Goal: Task Accomplishment & Management: Use online tool/utility

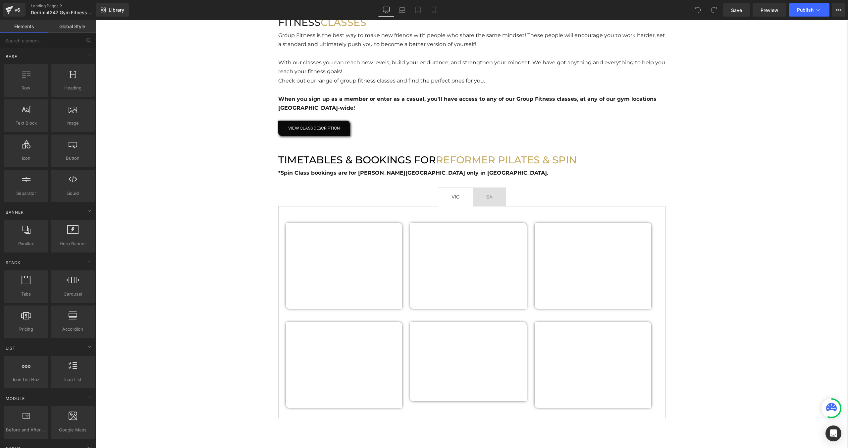
scroll to position [309, 0]
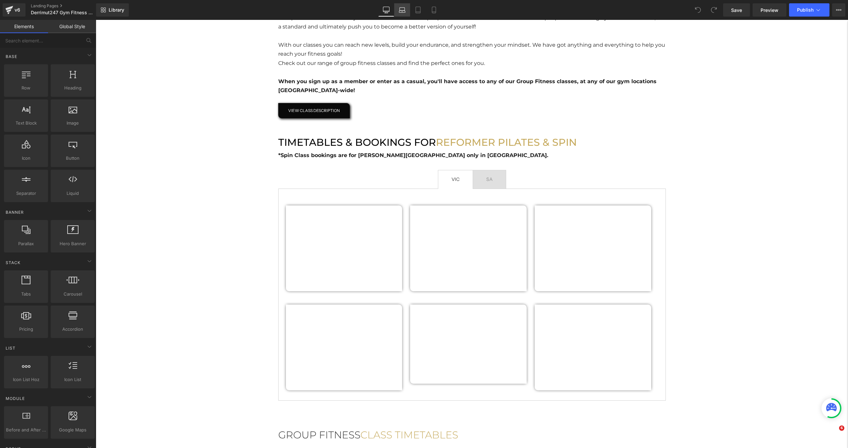
click at [407, 11] on link "Laptop" at bounding box center [402, 9] width 16 height 13
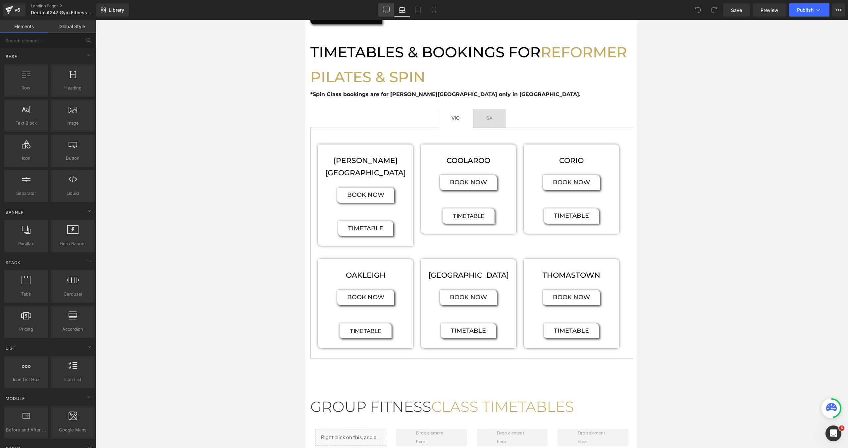
click at [387, 11] on icon at bounding box center [386, 11] width 6 height 0
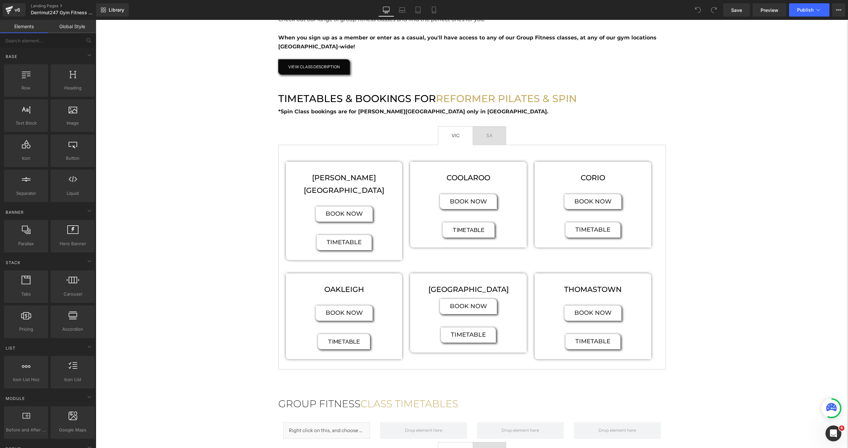
scroll to position [331, 0]
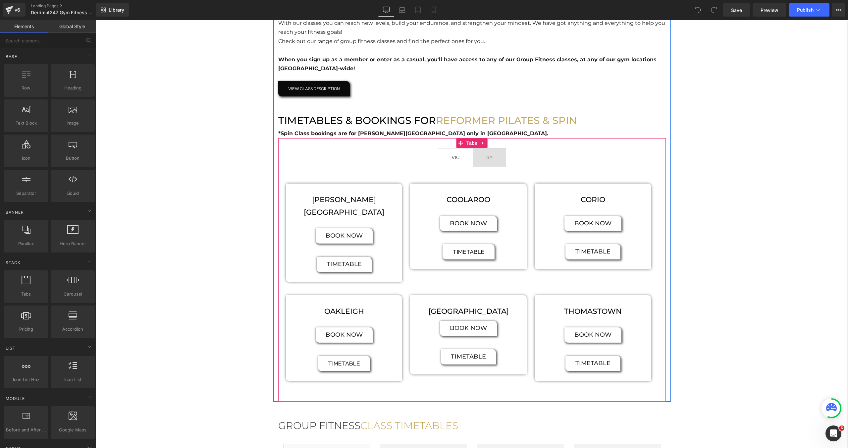
click at [496, 161] on span "SA Text Block" at bounding box center [489, 157] width 33 height 19
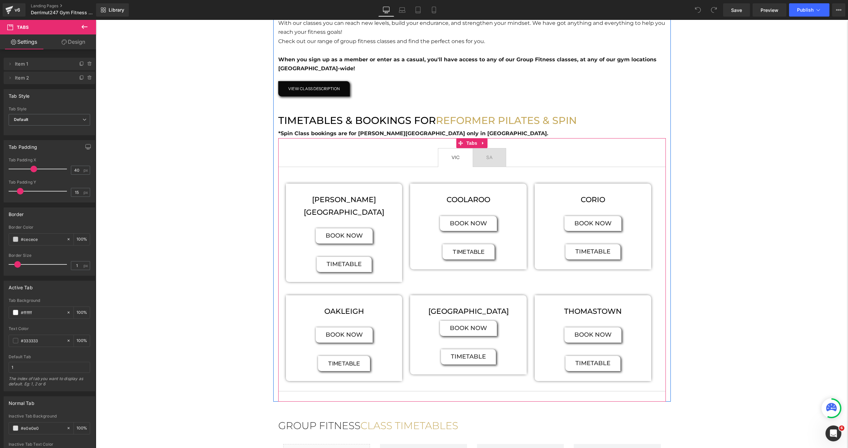
click at [462, 165] on span "VIC Text Block" at bounding box center [455, 157] width 34 height 19
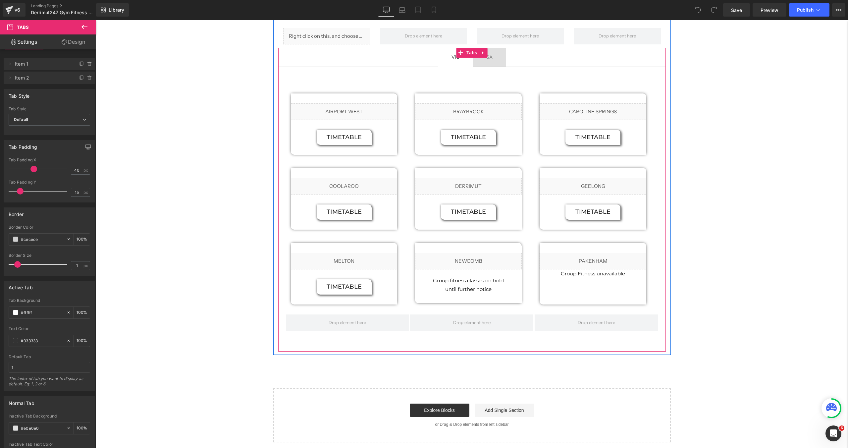
scroll to position [689, 0]
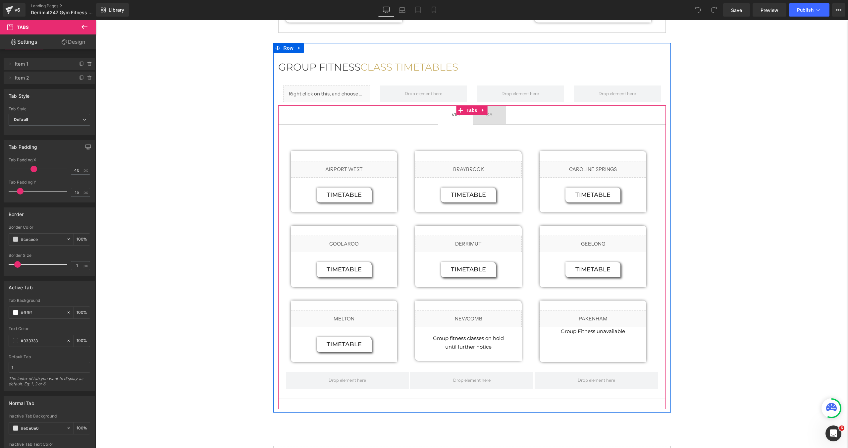
click at [499, 106] on span "SA Text Block" at bounding box center [489, 115] width 33 height 19
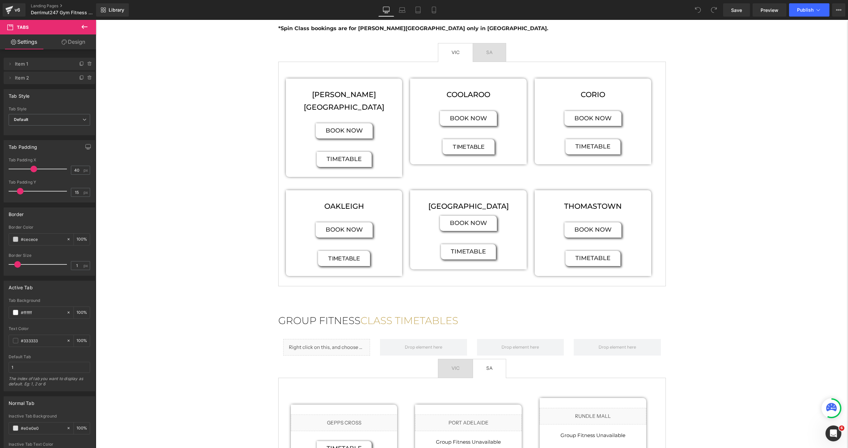
scroll to position [417, 0]
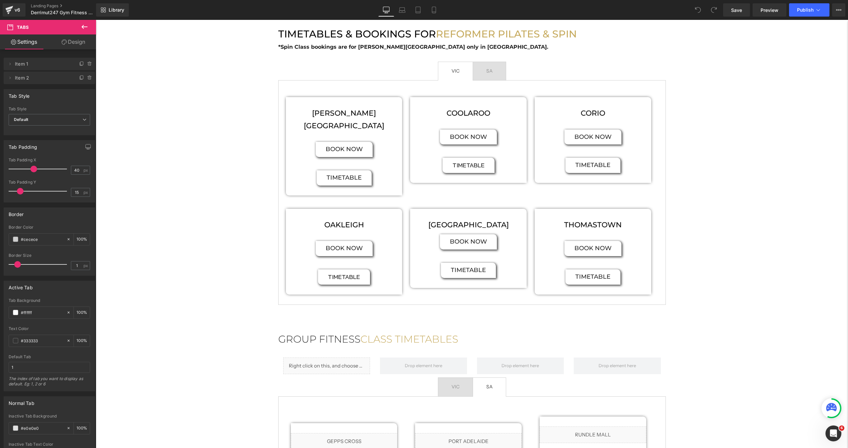
click at [499, 106] on div "COOLAROO Heading BOOK NOW Button timetable Button ‹ › [GEOGRAPHIC_DATA]" at bounding box center [468, 140] width 117 height 86
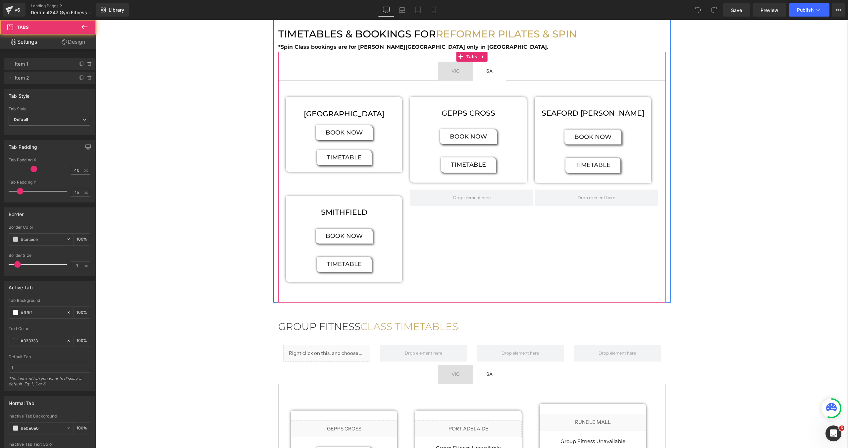
click at [497, 74] on span "SA Text Block" at bounding box center [489, 71] width 33 height 19
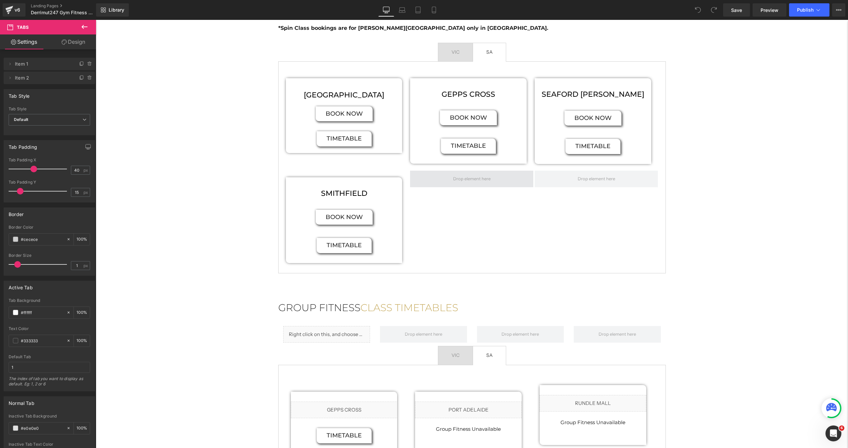
scroll to position [430, 0]
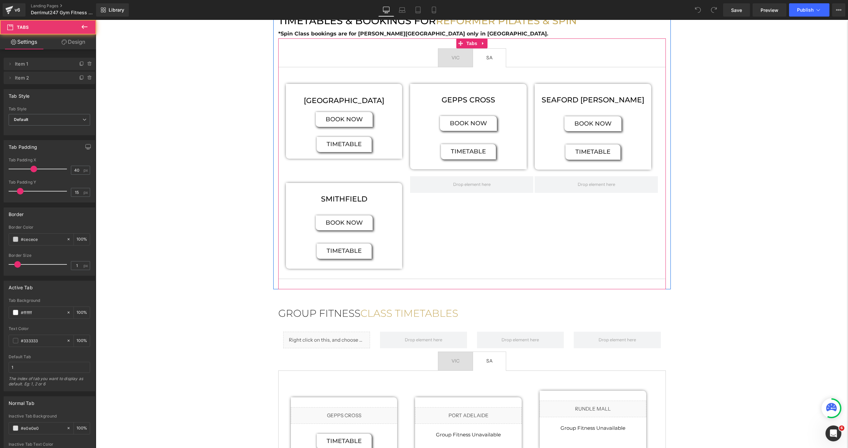
click at [466, 65] on span "VIC Text Block" at bounding box center [455, 58] width 34 height 19
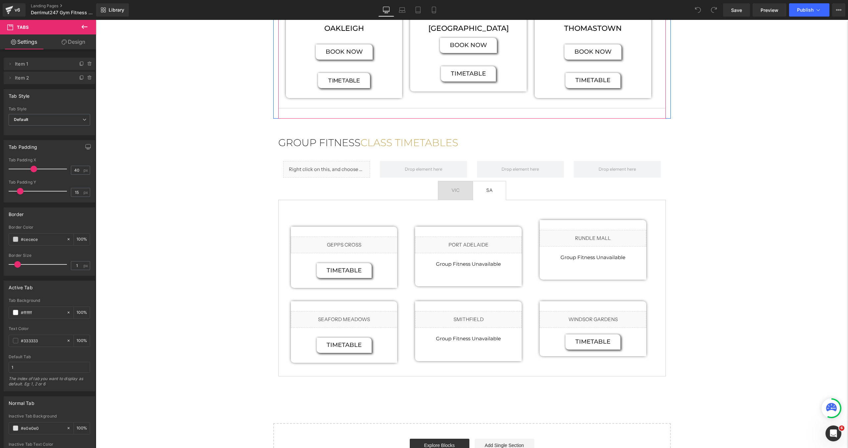
scroll to position [622, 0]
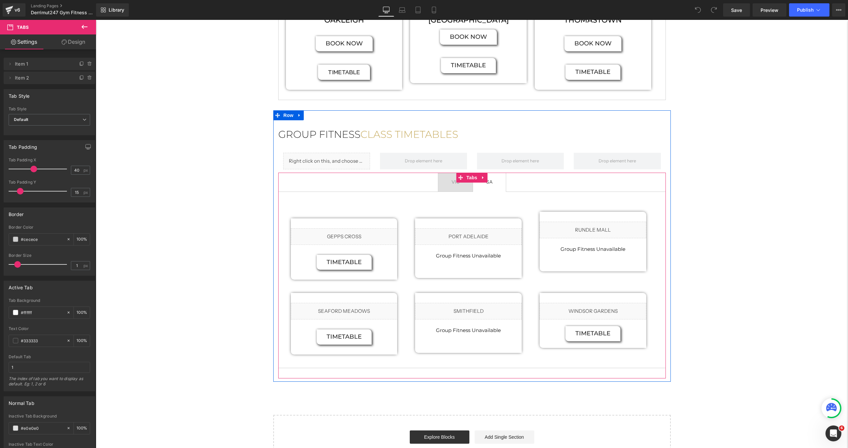
click at [462, 176] on span "VIC Text Block" at bounding box center [455, 182] width 34 height 19
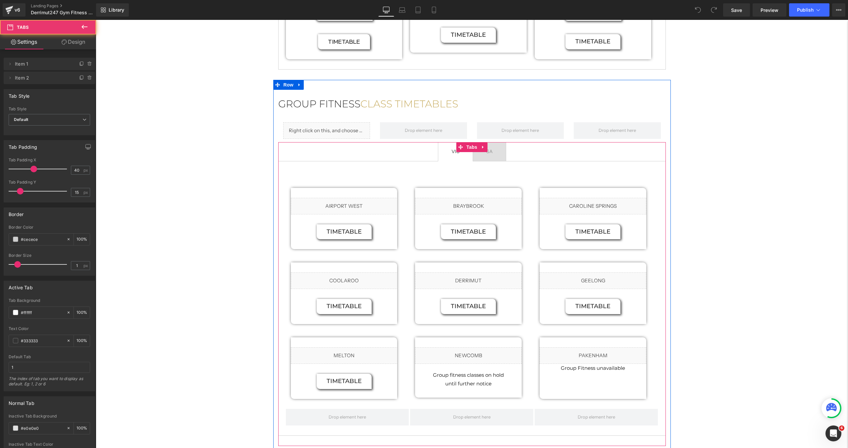
scroll to position [691, 0]
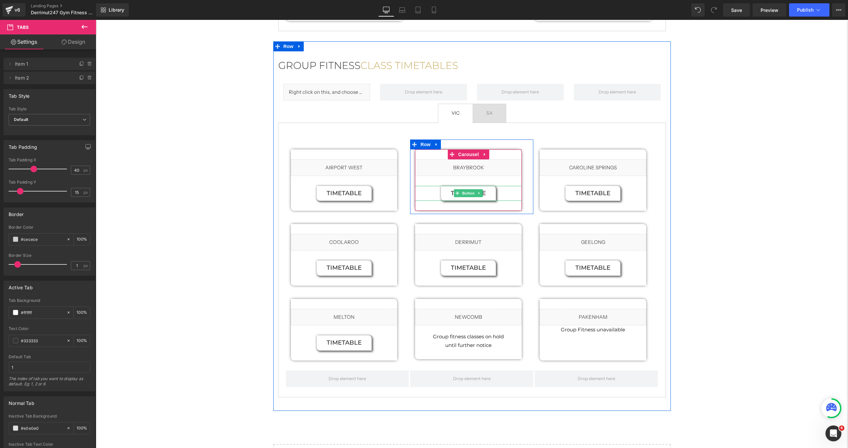
click at [467, 189] on span "Button" at bounding box center [468, 193] width 15 height 8
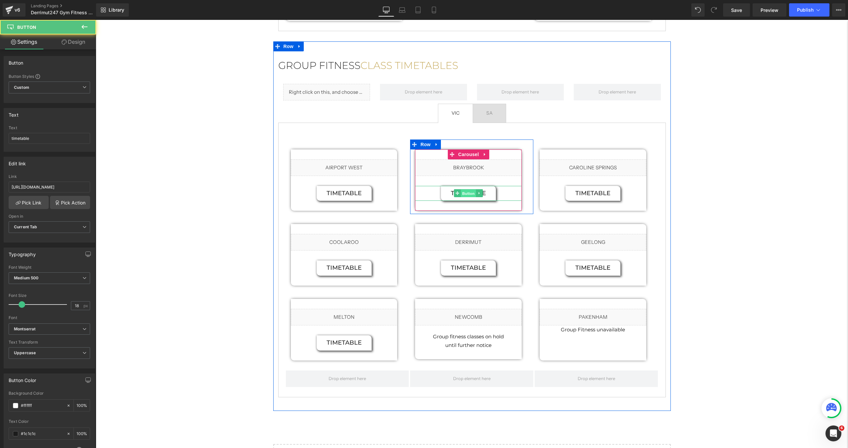
click at [467, 189] on link "Button" at bounding box center [465, 193] width 22 height 8
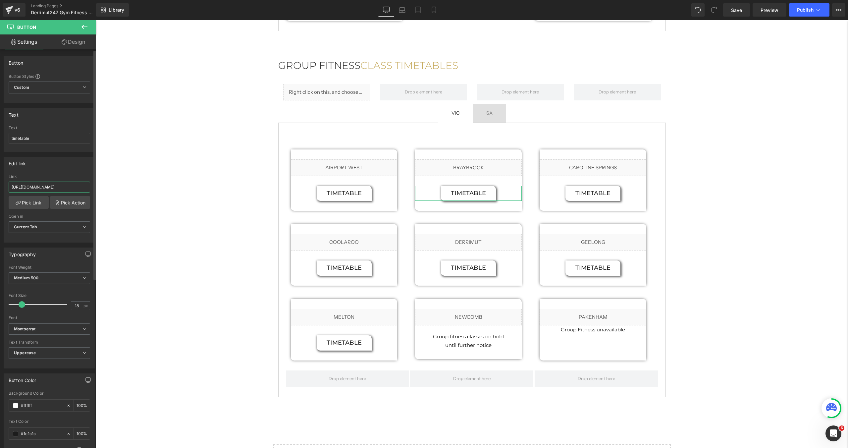
click at [59, 186] on input "[URL][DOMAIN_NAME]" at bounding box center [49, 186] width 81 height 11
paste input "[DATE].pdf?v=1760330868"
click at [27, 187] on input "[URL][DOMAIN_NAME]" at bounding box center [49, 186] width 81 height 11
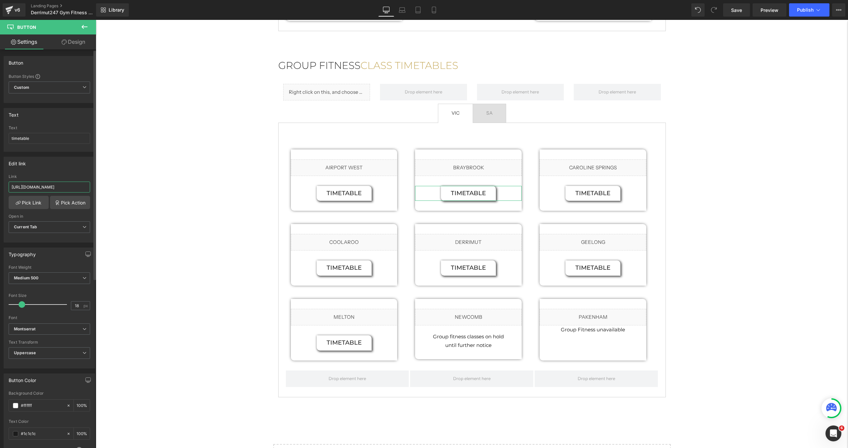
scroll to position [0, 92]
type input "[URL][DOMAIN_NAME]"
click at [796, 11] on button "Publish" at bounding box center [809, 9] width 40 height 13
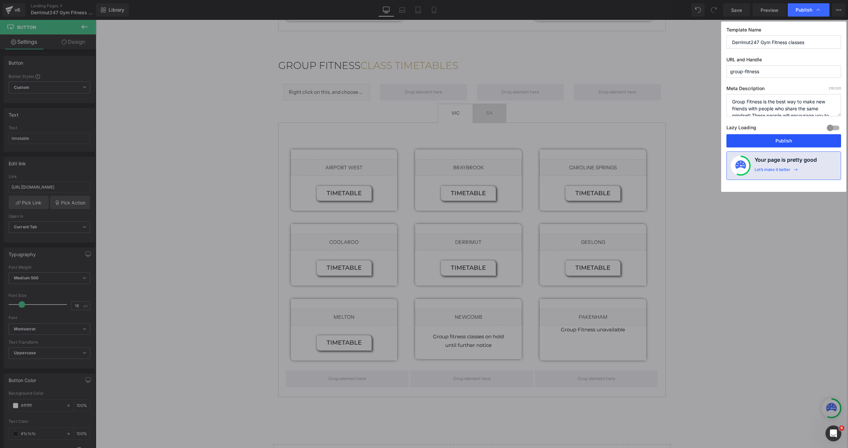
drag, startPoint x: 766, startPoint y: 139, endPoint x: 668, endPoint y: 119, distance: 100.0
click at [766, 139] on button "Publish" at bounding box center [783, 140] width 115 height 13
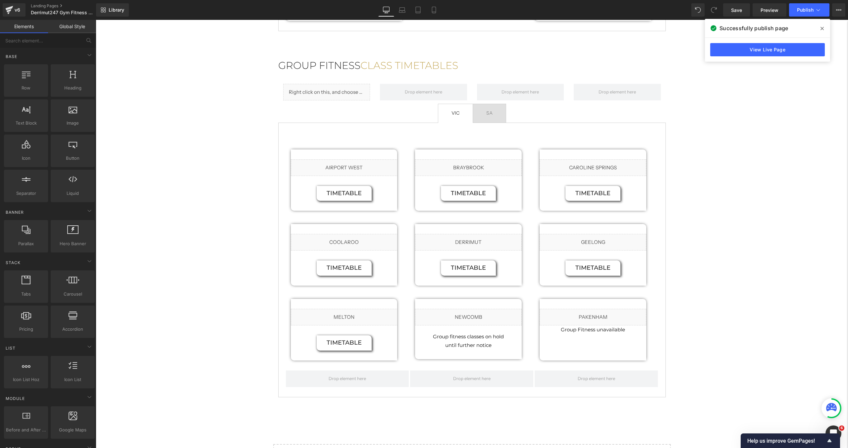
drag, startPoint x: 818, startPoint y: 29, endPoint x: 722, endPoint y: 9, distance: 98.0
click at [818, 29] on span at bounding box center [821, 28] width 11 height 11
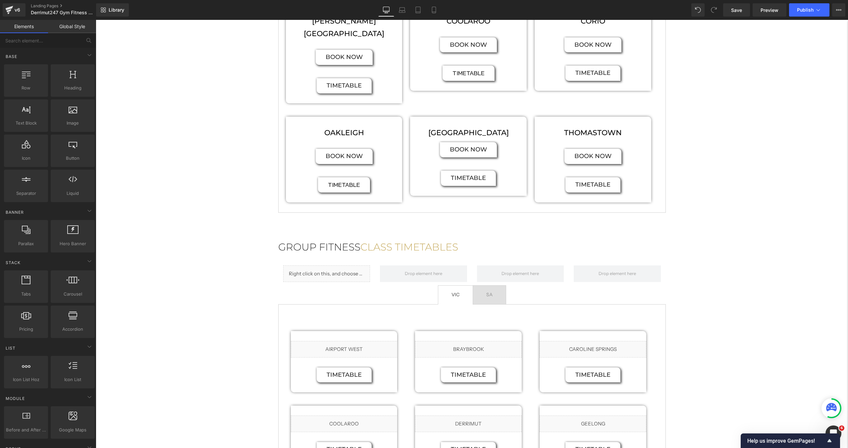
scroll to position [226, 0]
